Goal: Transaction & Acquisition: Book appointment/travel/reservation

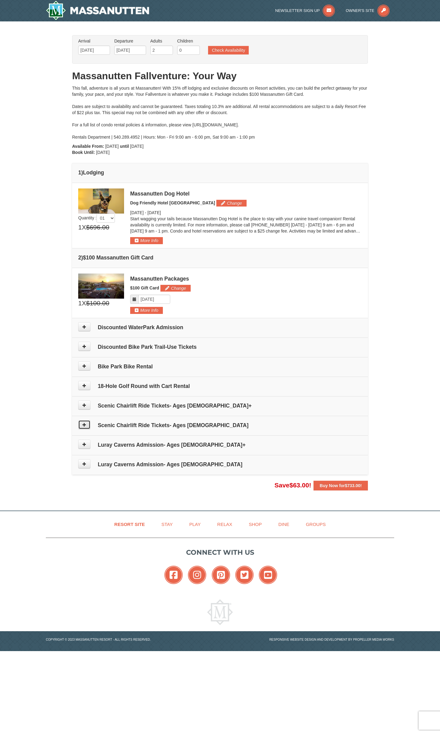
click at [84, 427] on button at bounding box center [84, 424] width 12 height 9
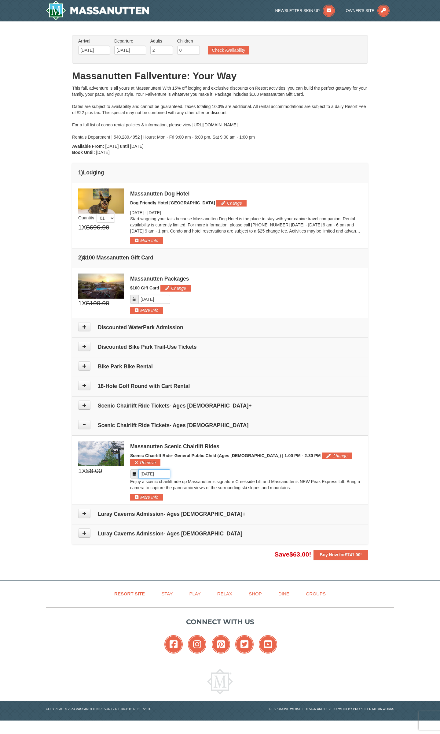
click at [143, 469] on input "Please format dates MM/DD/YYYY" at bounding box center [155, 473] width 32 height 9
drag, startPoint x: 55, startPoint y: 474, endPoint x: 66, endPoint y: 474, distance: 11.0
click at [54, 474] on div "× From: To: Adults: 2 Children: 0 Change Arrival Please format dates MM/DD/YYYY…" at bounding box center [220, 297] width 440 height 552
click at [322, 456] on button "Change" at bounding box center [337, 455] width 30 height 7
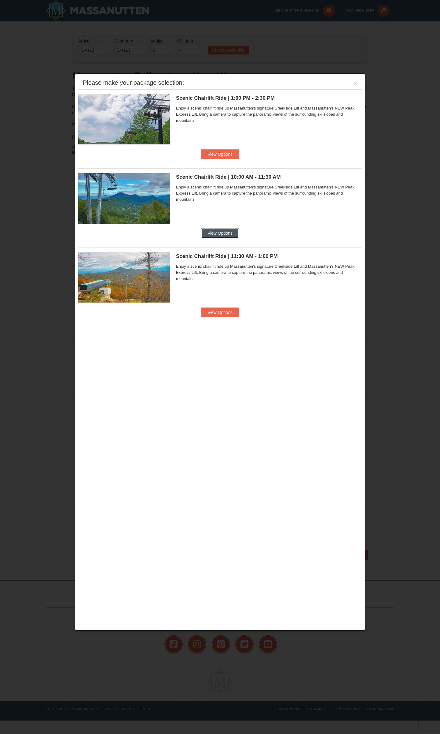
click at [214, 237] on button "View Options" at bounding box center [220, 233] width 37 height 10
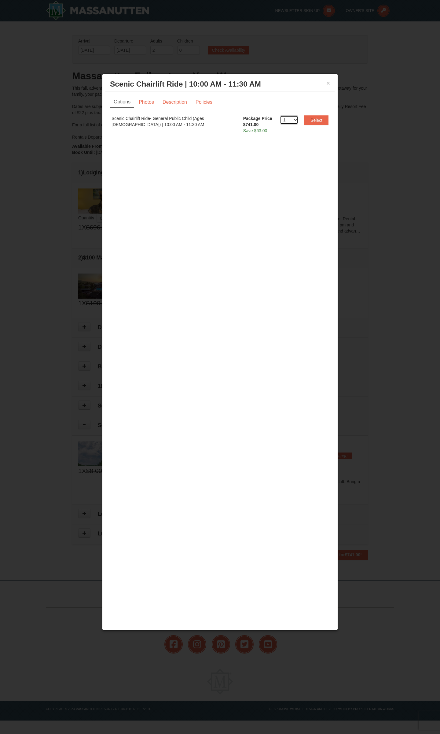
click at [293, 121] on select "1 2 3 4 5 6 7 8 9 10 11 12 13 14 15 16 17 18 19 20" at bounding box center [289, 119] width 18 height 9
select select "2"
click at [280, 115] on select "1 2 3 4 5 6 7 8 9 10 11 12 13 14 15 16 17 18 19 20" at bounding box center [289, 119] width 18 height 9
click at [315, 121] on button "Select" at bounding box center [317, 120] width 24 height 10
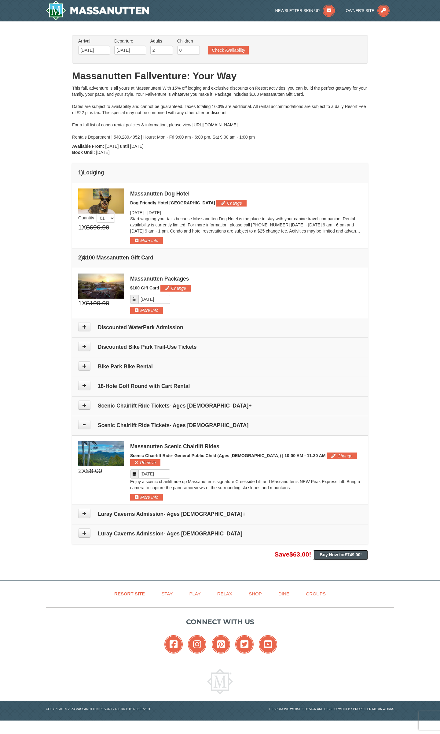
click at [329, 552] on strong "Buy Now for $749.00 !" at bounding box center [341, 554] width 42 height 5
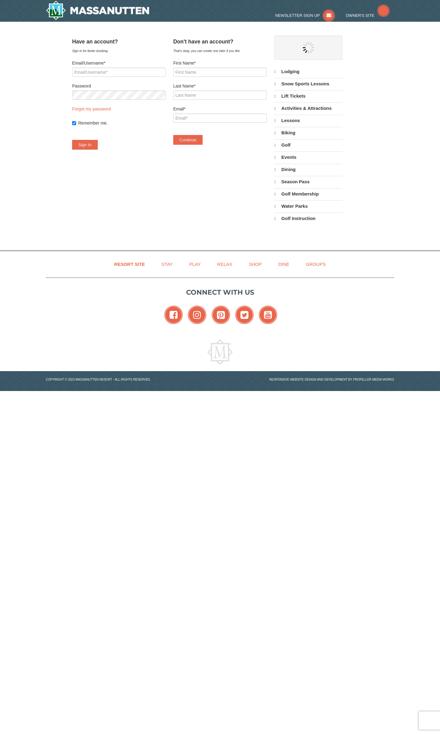
select select "9"
